Goal: Task Accomplishment & Management: Manage account settings

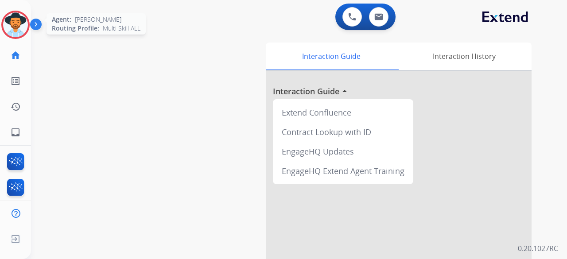
click at [15, 21] on img at bounding box center [15, 24] width 25 height 25
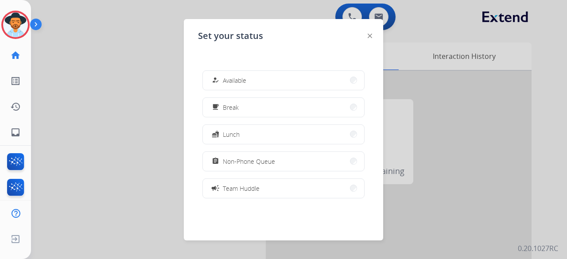
scroll to position [140, 0]
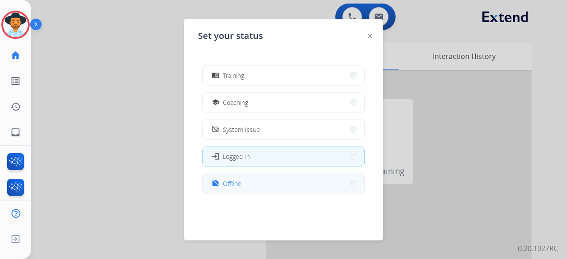
click at [265, 190] on button "work_off Offline" at bounding box center [283, 183] width 161 height 19
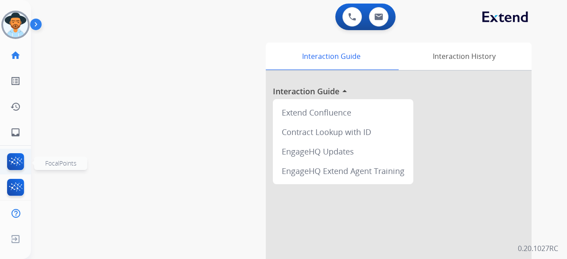
click at [15, 160] on img at bounding box center [15, 163] width 21 height 20
